Goal: Information Seeking & Learning: Check status

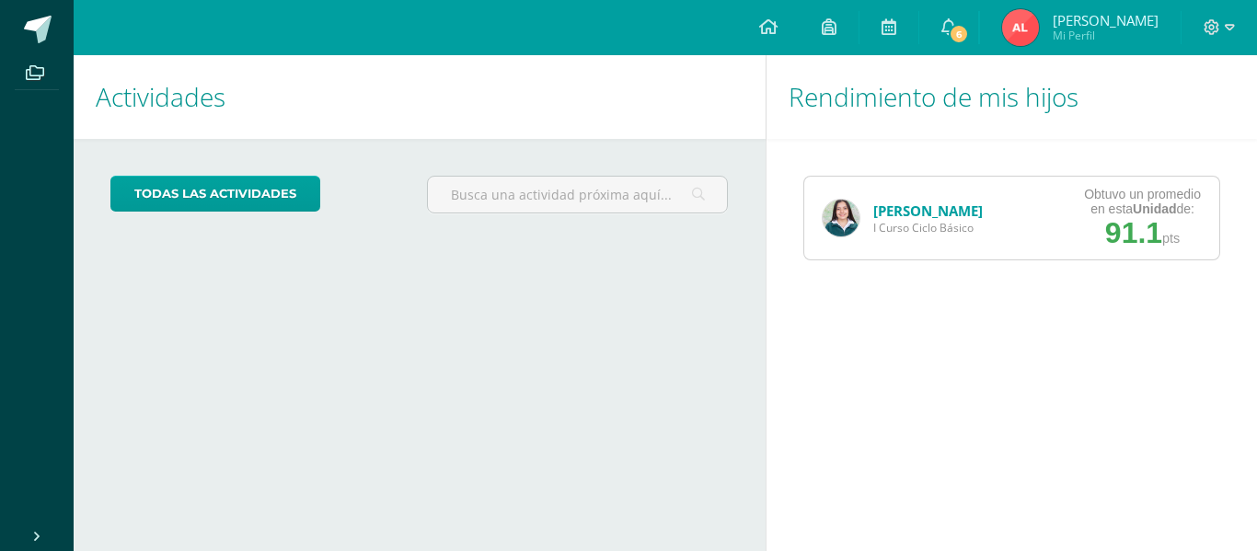
click at [875, 211] on link "[PERSON_NAME]" at bounding box center [928, 211] width 110 height 18
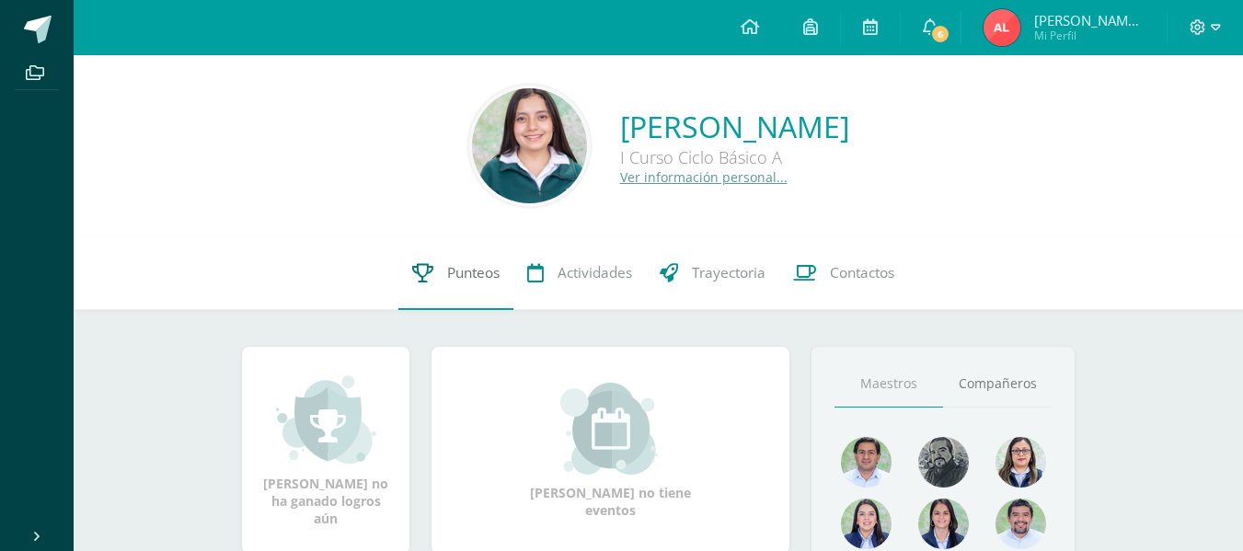
click at [466, 270] on span "Punteos" at bounding box center [473, 272] width 52 height 19
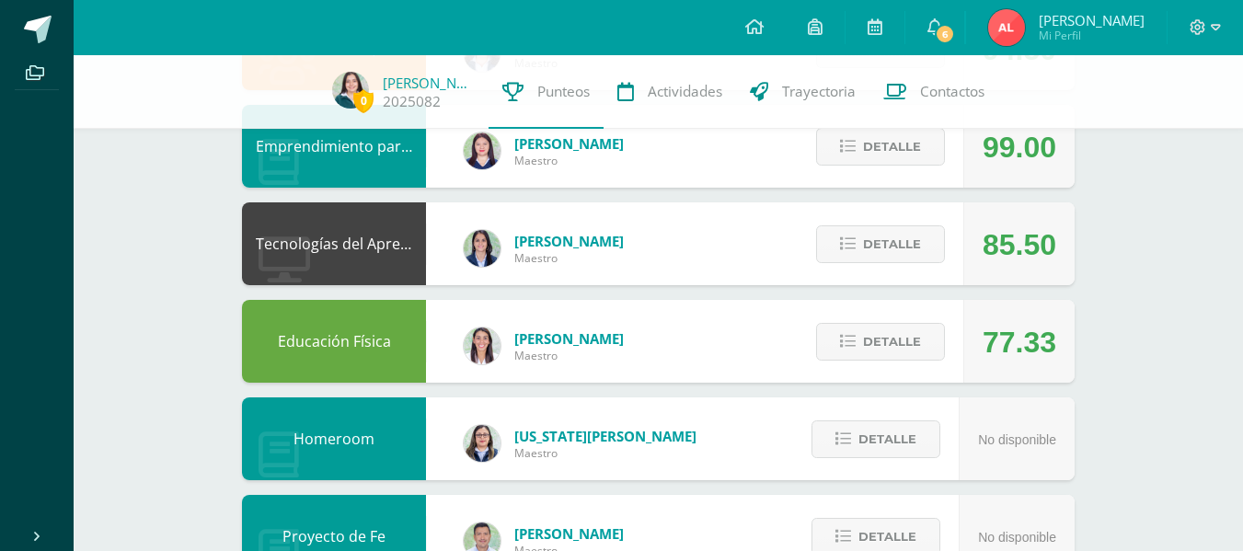
scroll to position [574, 0]
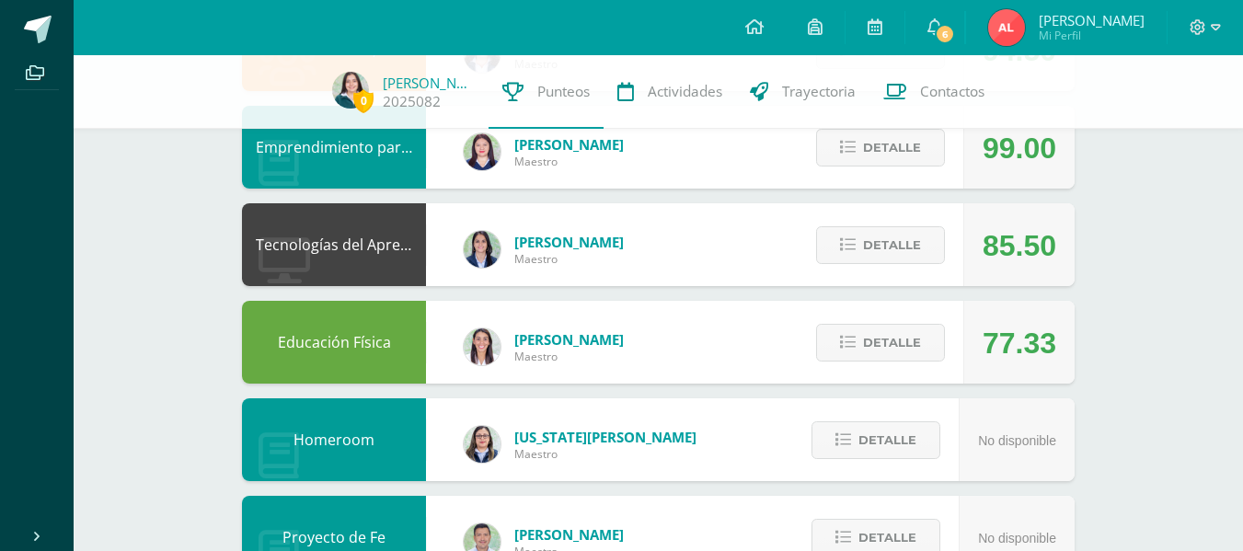
drag, startPoint x: 986, startPoint y: 248, endPoint x: 1070, endPoint y: 255, distance: 85.0
click at [1070, 255] on div "85.50" at bounding box center [1019, 244] width 111 height 83
click at [1184, 316] on div "0 Zoe Fernández 2025082 Punteos Actividades Trayectoria Contactos Pendiente Uni…" at bounding box center [659, 341] width 1170 height 1720
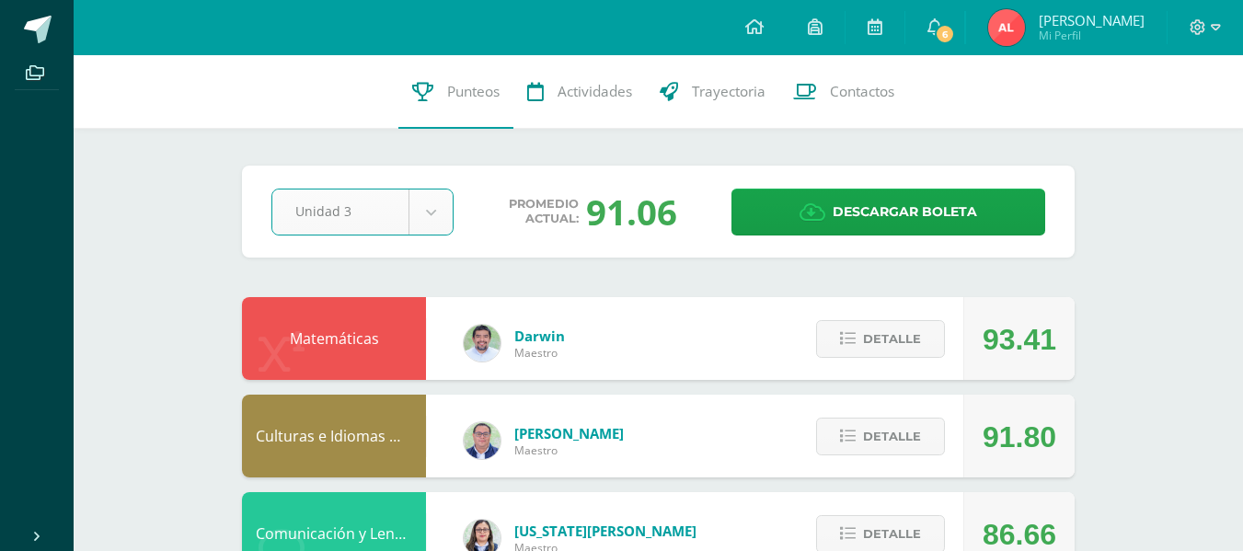
select select "Unidad 3"
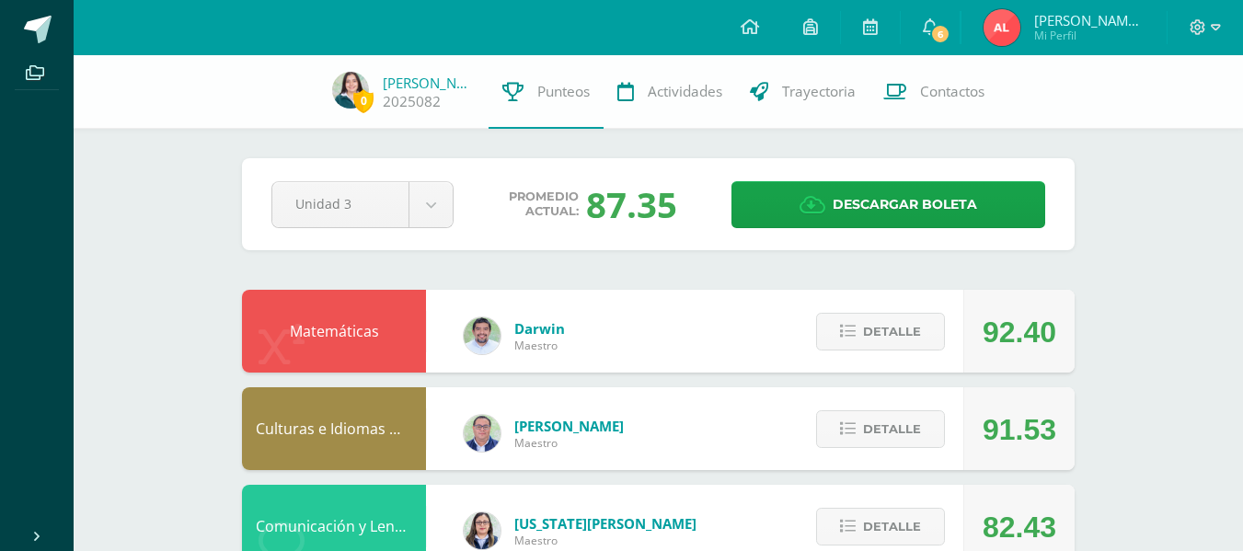
click at [603, 174] on div "Pendiente Unidad 3 Unidad 1 Unidad 2 Unidad 3 Unidad 4 Promedio actual: 87.35 D…" at bounding box center [658, 204] width 833 height 92
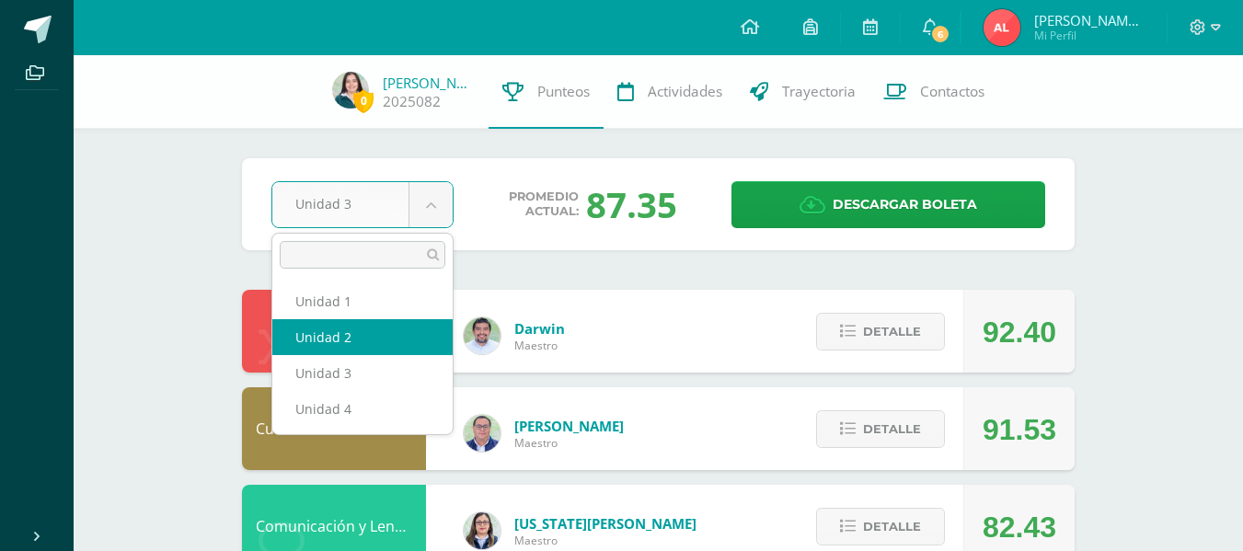
select select "Unidad 2"
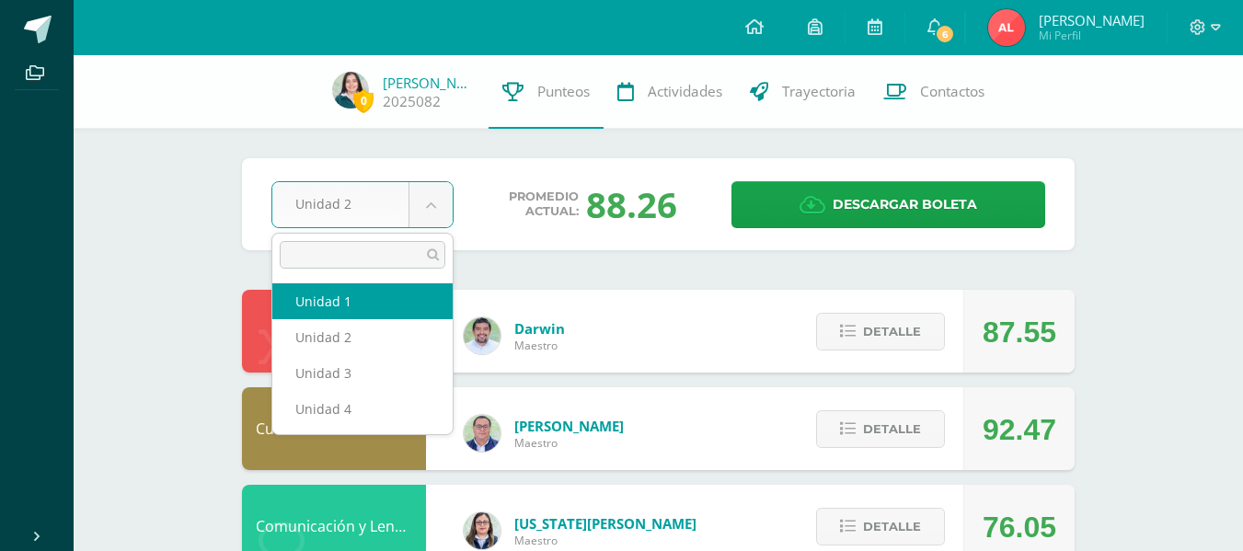
select select "Unidad 1"
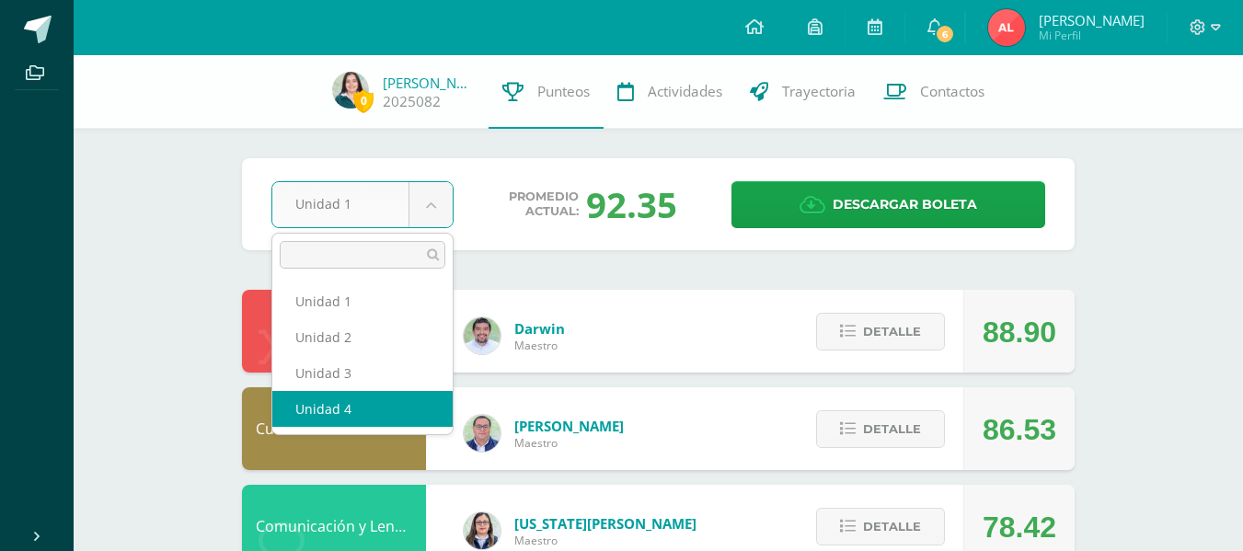
select select "Unidad 4"
